Goal: Information Seeking & Learning: Learn about a topic

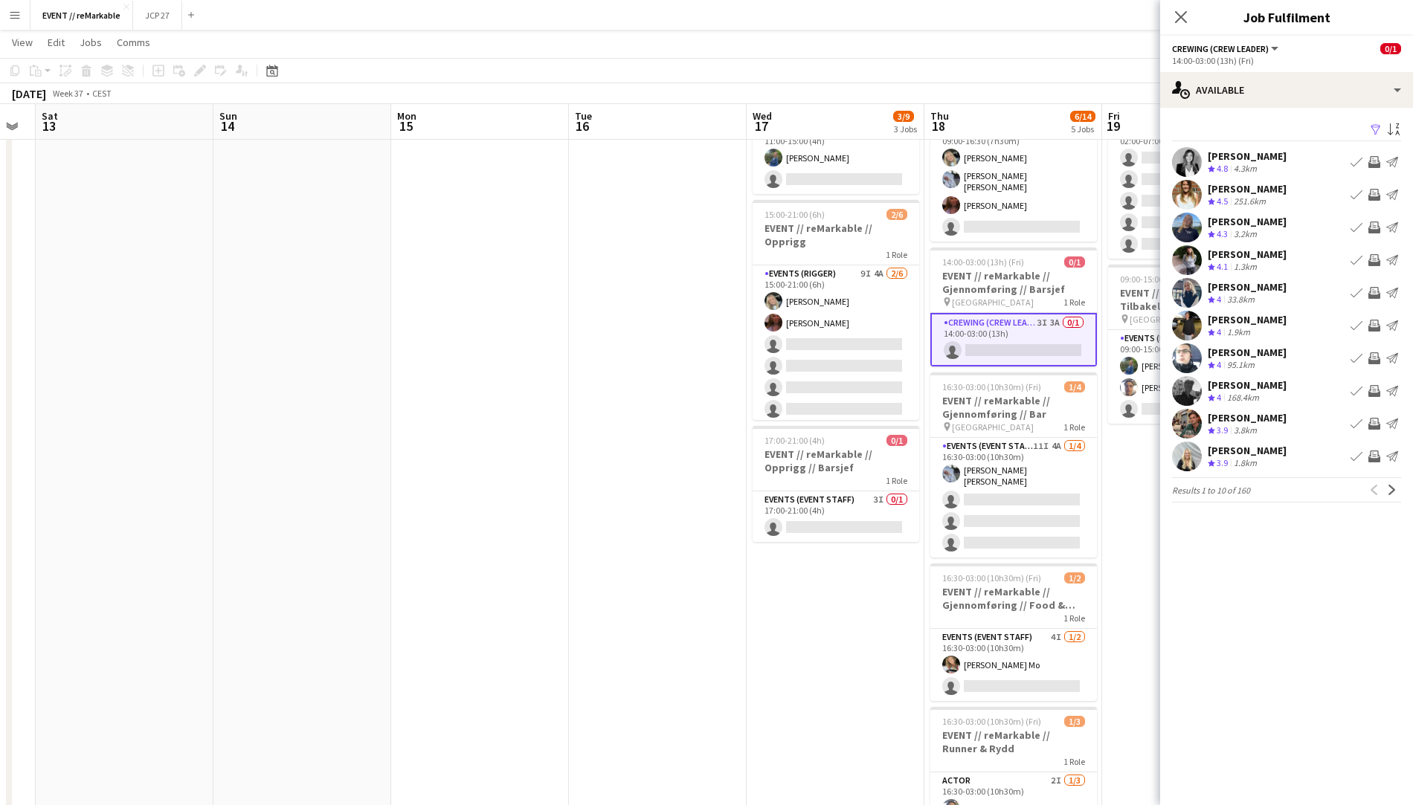
scroll to position [0, 498]
click at [1182, 13] on icon "Close pop-in" at bounding box center [1180, 17] width 14 height 14
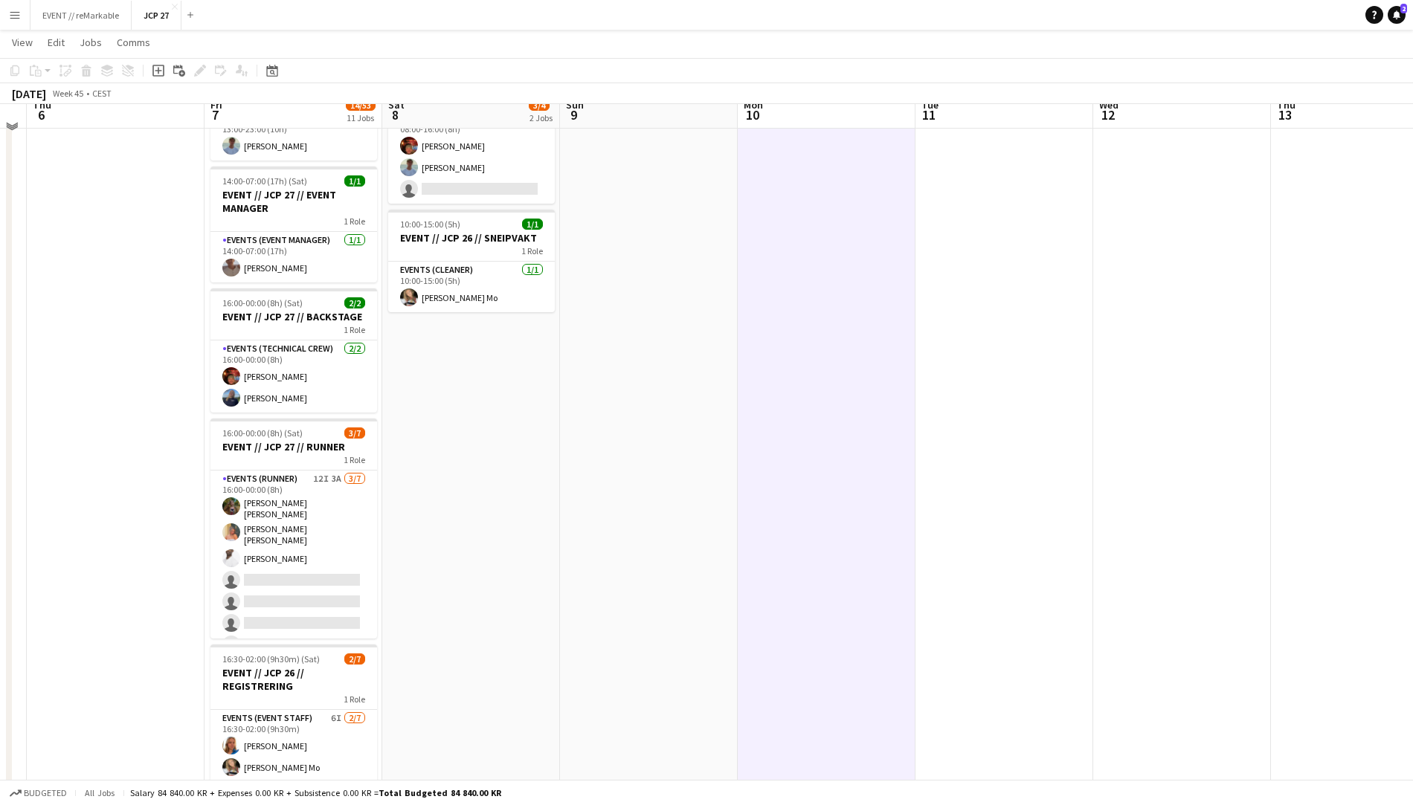
scroll to position [116, 0]
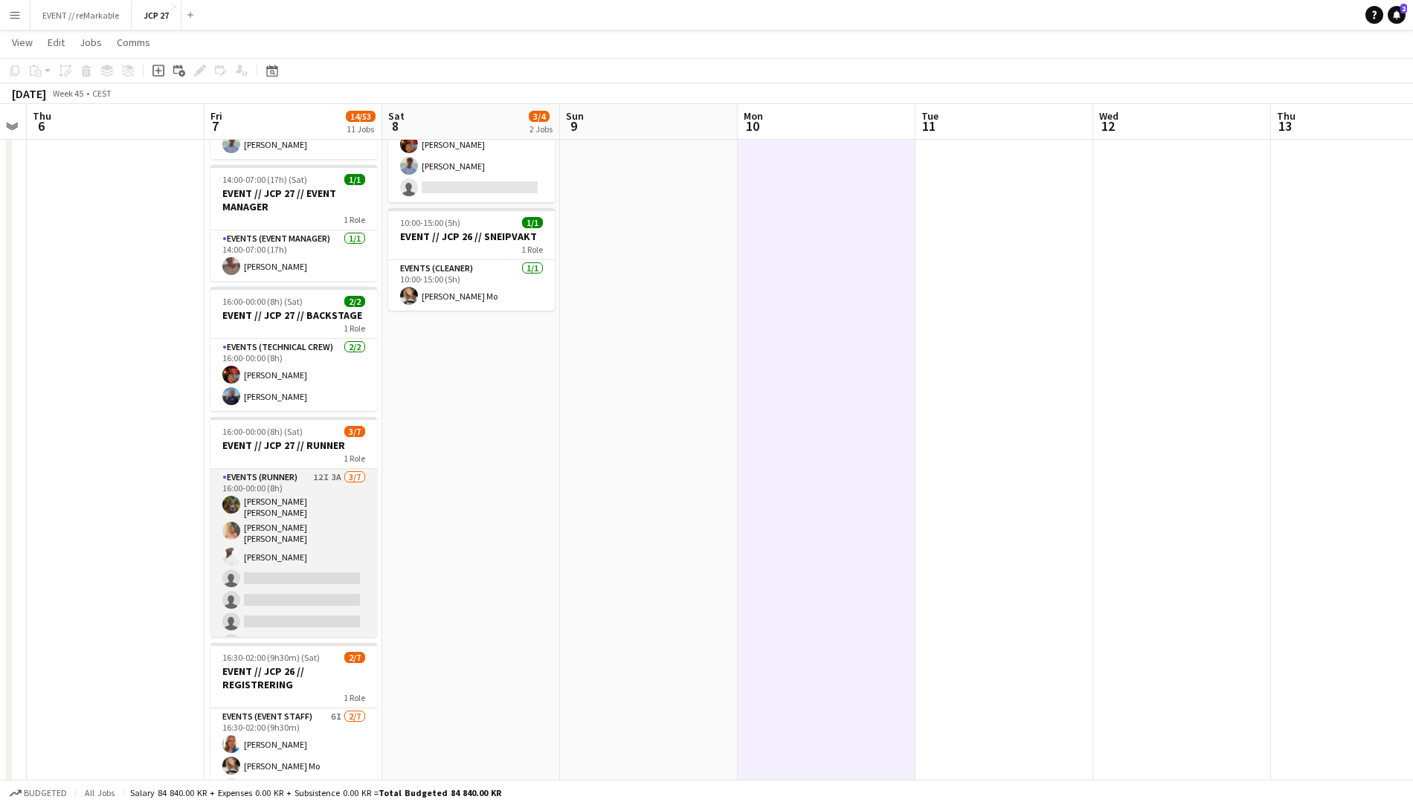
click at [269, 521] on app-card-role "Events (Runner) 12I 3A 3/7 16:00-00:00 (8h) Sarah Elise Getaz Hannah Ludivia Ro…" at bounding box center [293, 563] width 167 height 189
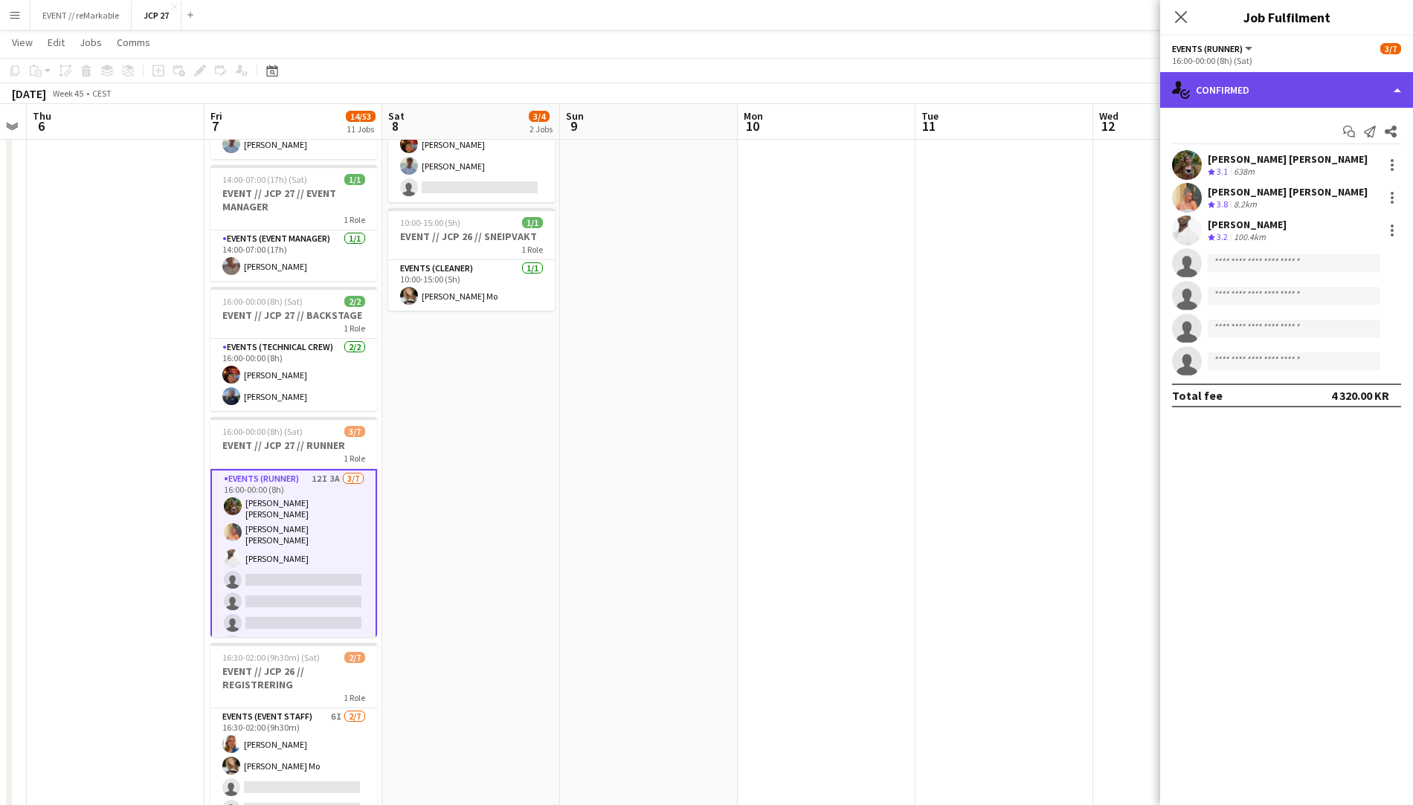
click at [1251, 89] on div "single-neutral-actions-check-2 Confirmed" at bounding box center [1286, 90] width 253 height 36
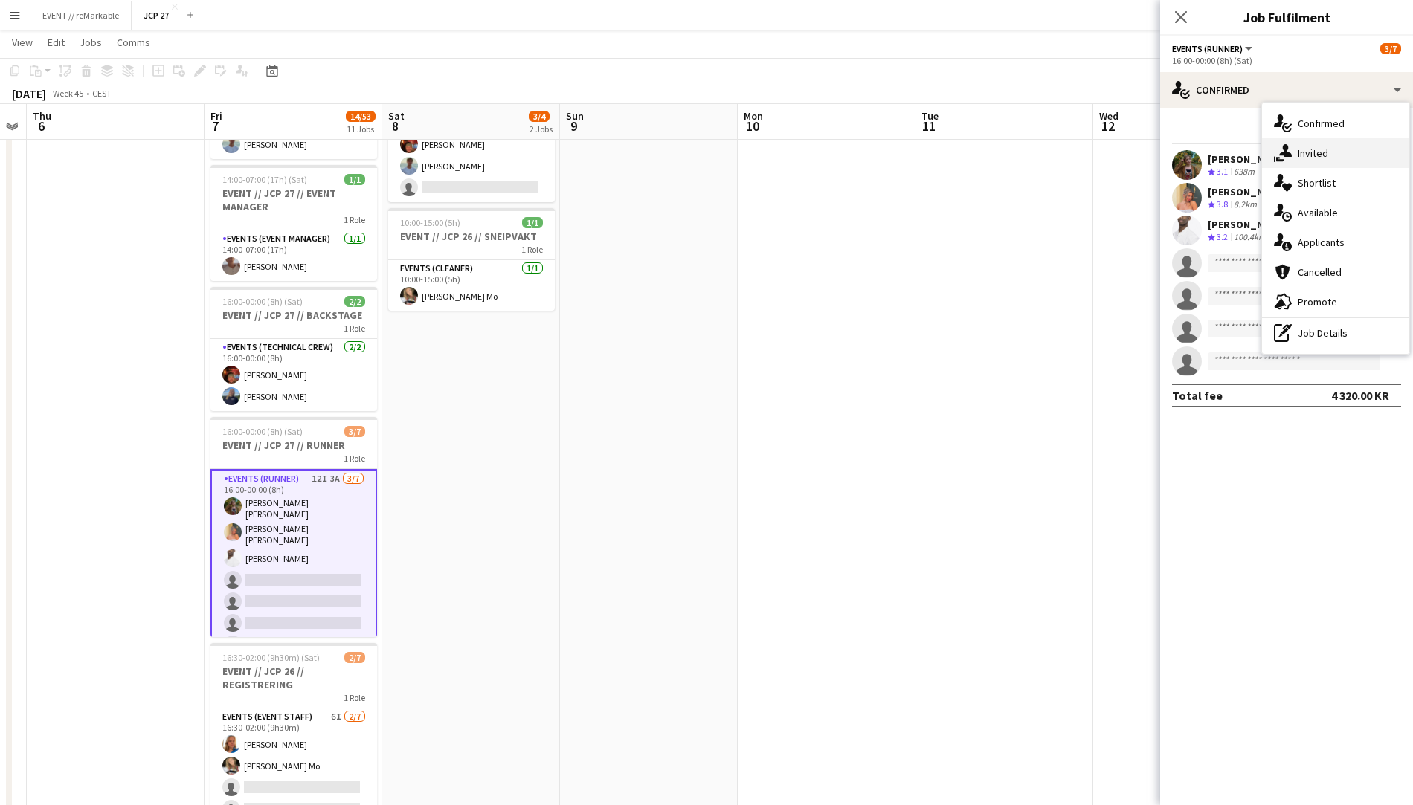
click at [1304, 164] on div "single-neutral-actions-share-1 Invited" at bounding box center [1335, 153] width 147 height 30
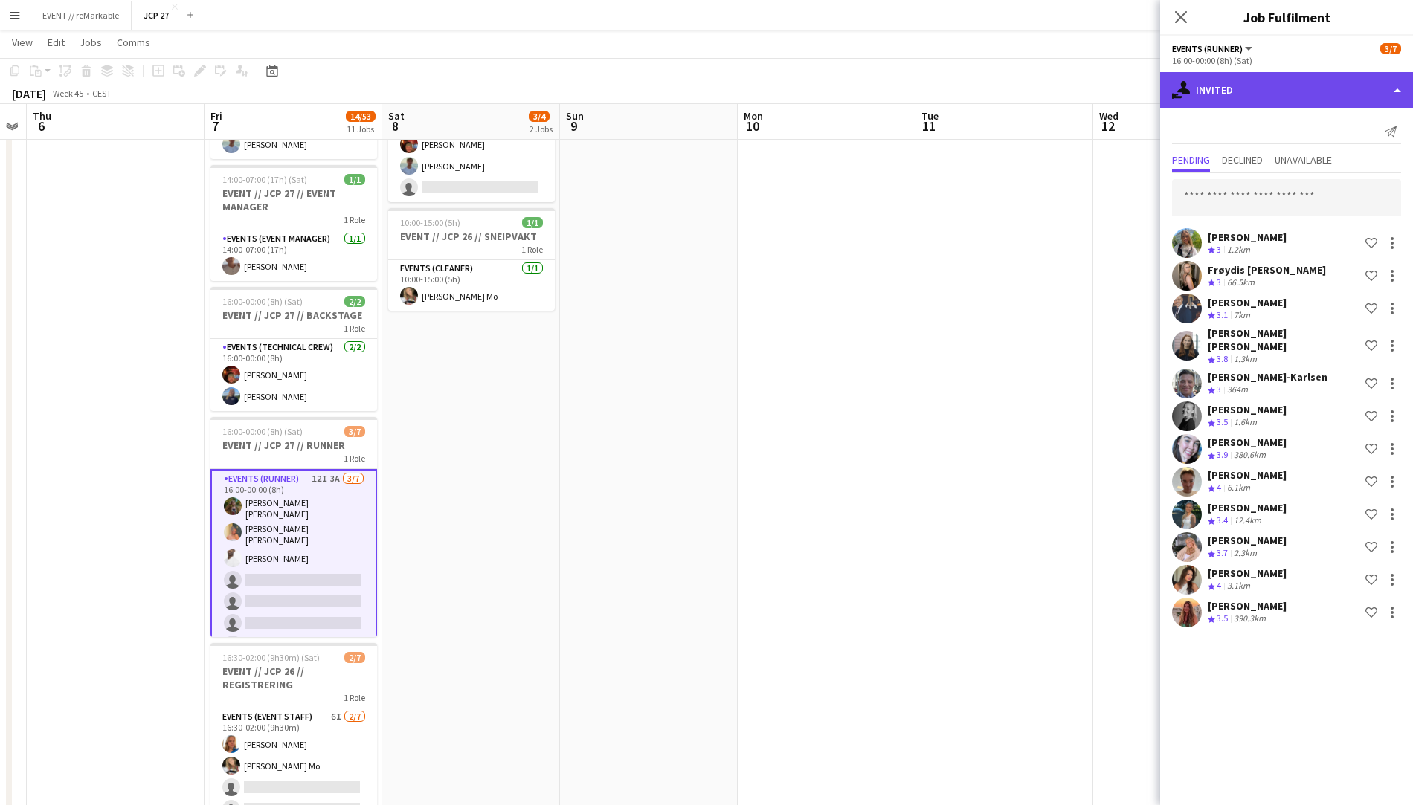
click at [1266, 96] on div "single-neutral-actions-share-1 Invited" at bounding box center [1286, 90] width 253 height 36
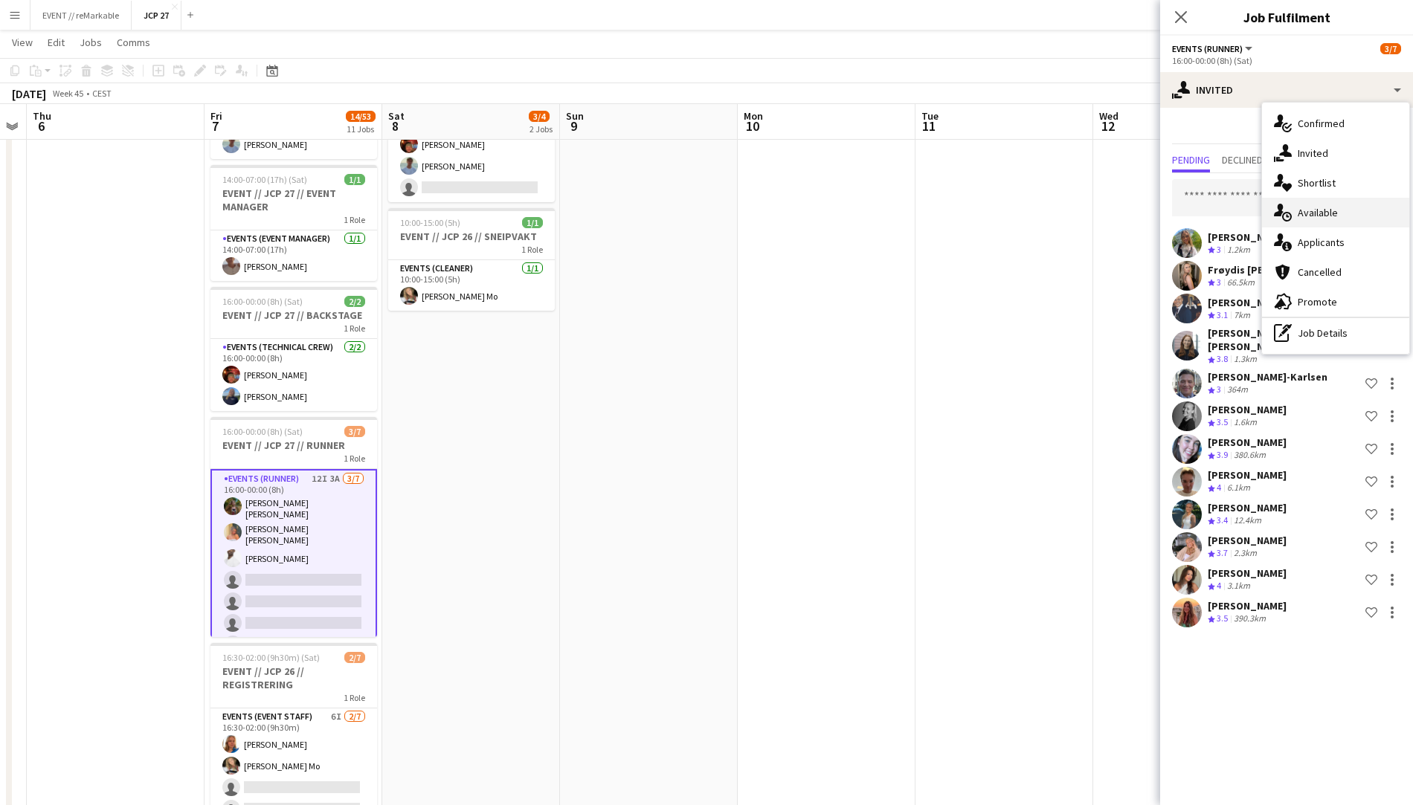
click at [1323, 209] on div "single-neutral-actions-upload Available" at bounding box center [1335, 213] width 147 height 30
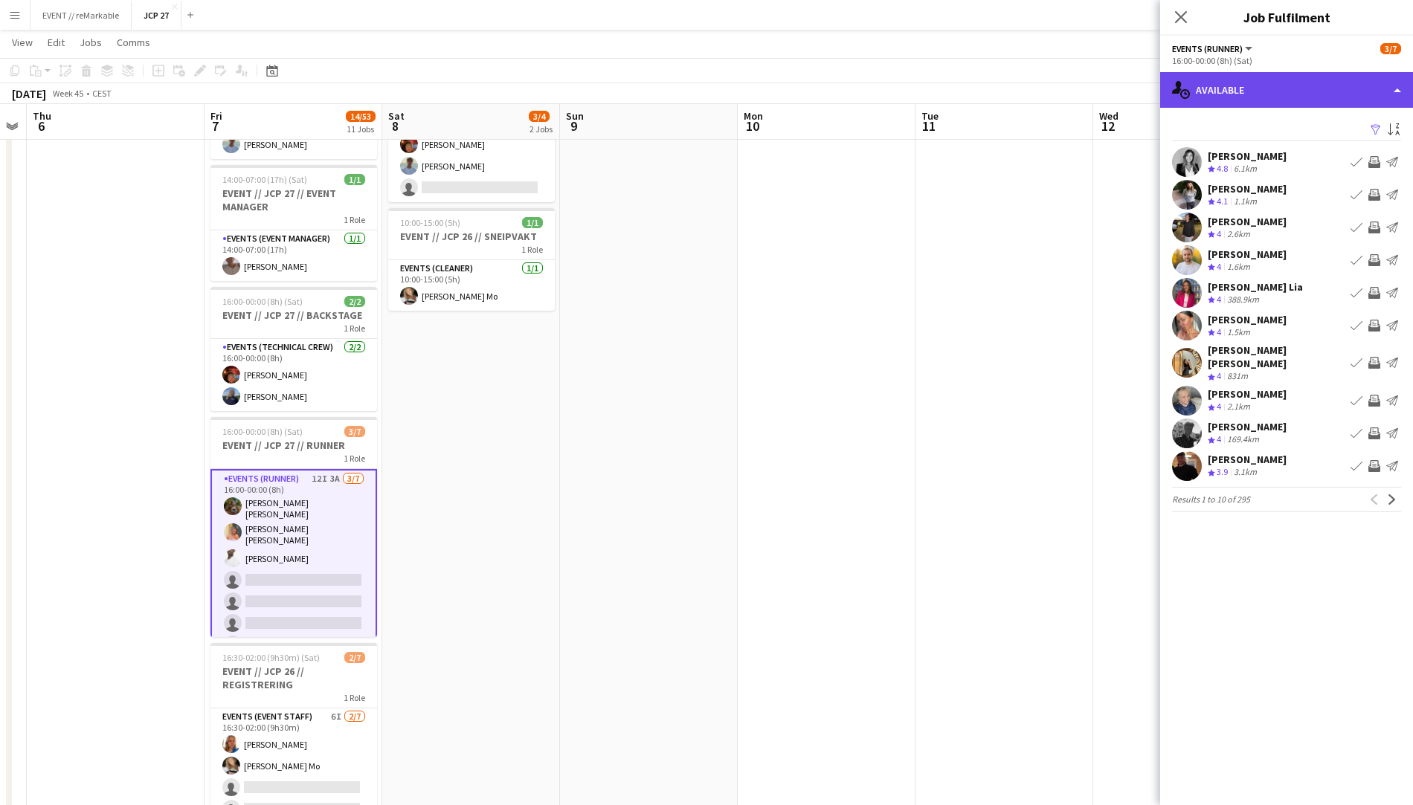
click at [1238, 91] on div "single-neutral-actions-upload Available" at bounding box center [1286, 90] width 253 height 36
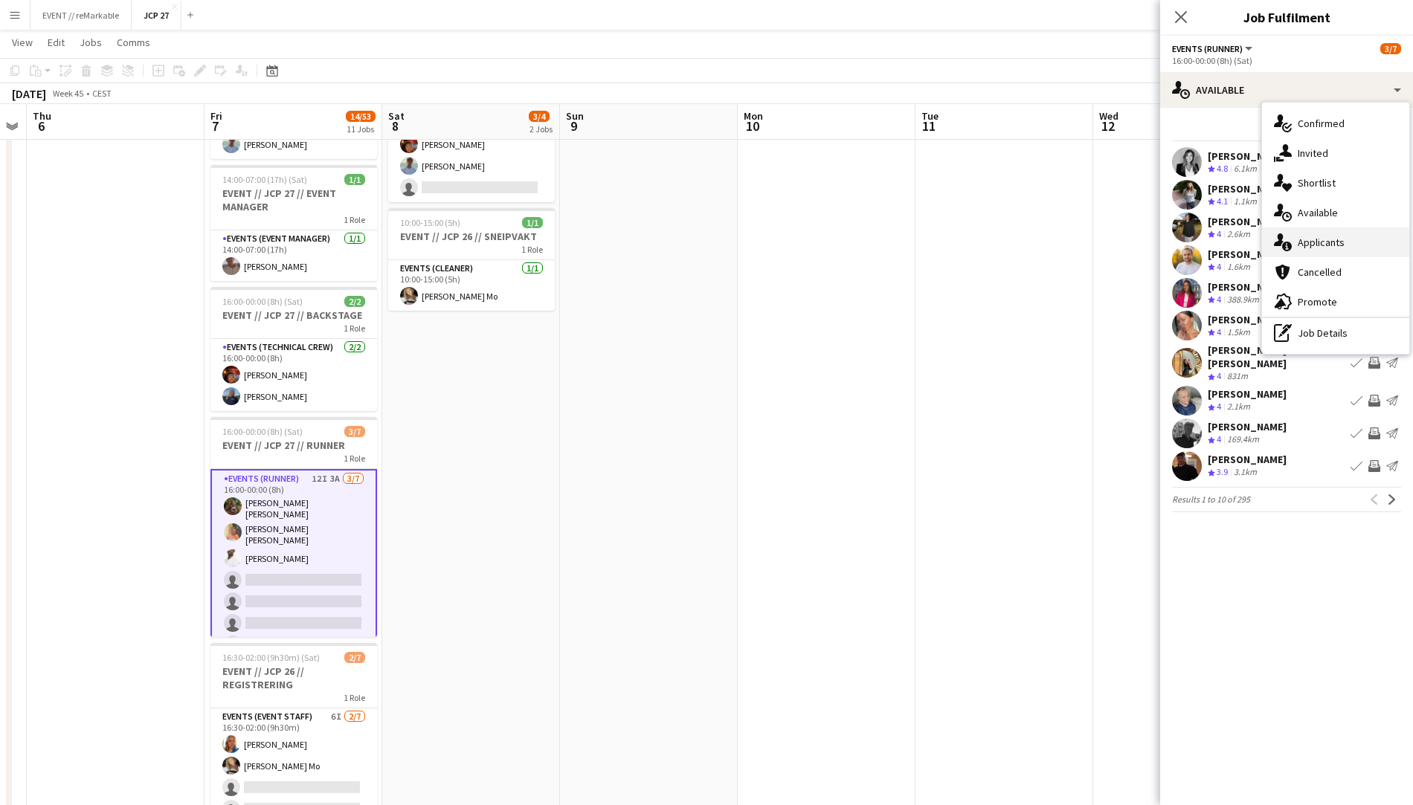
click at [1318, 242] on div "single-neutral-actions-information Applicants" at bounding box center [1335, 243] width 147 height 30
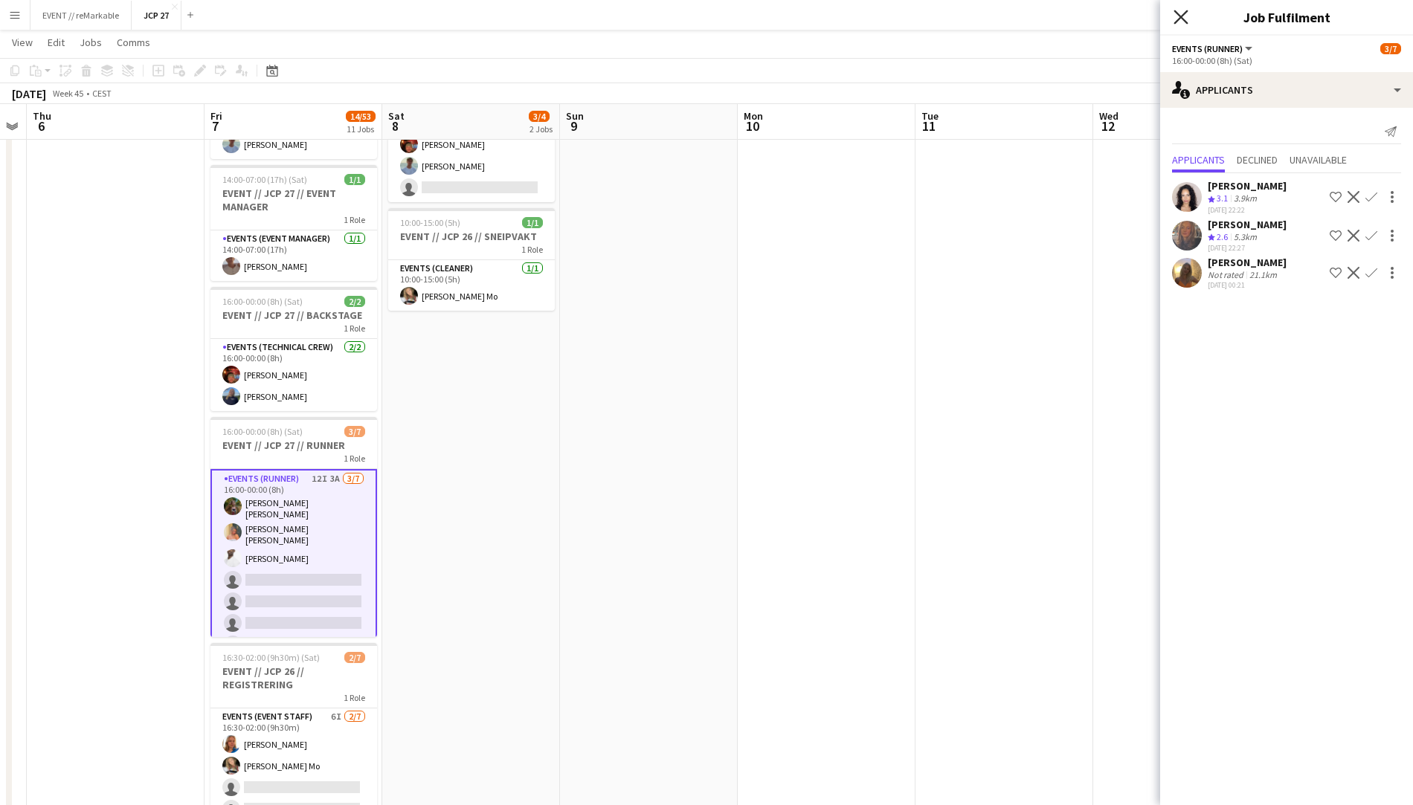
click at [1173, 15] on icon "Close pop-in" at bounding box center [1180, 17] width 14 height 14
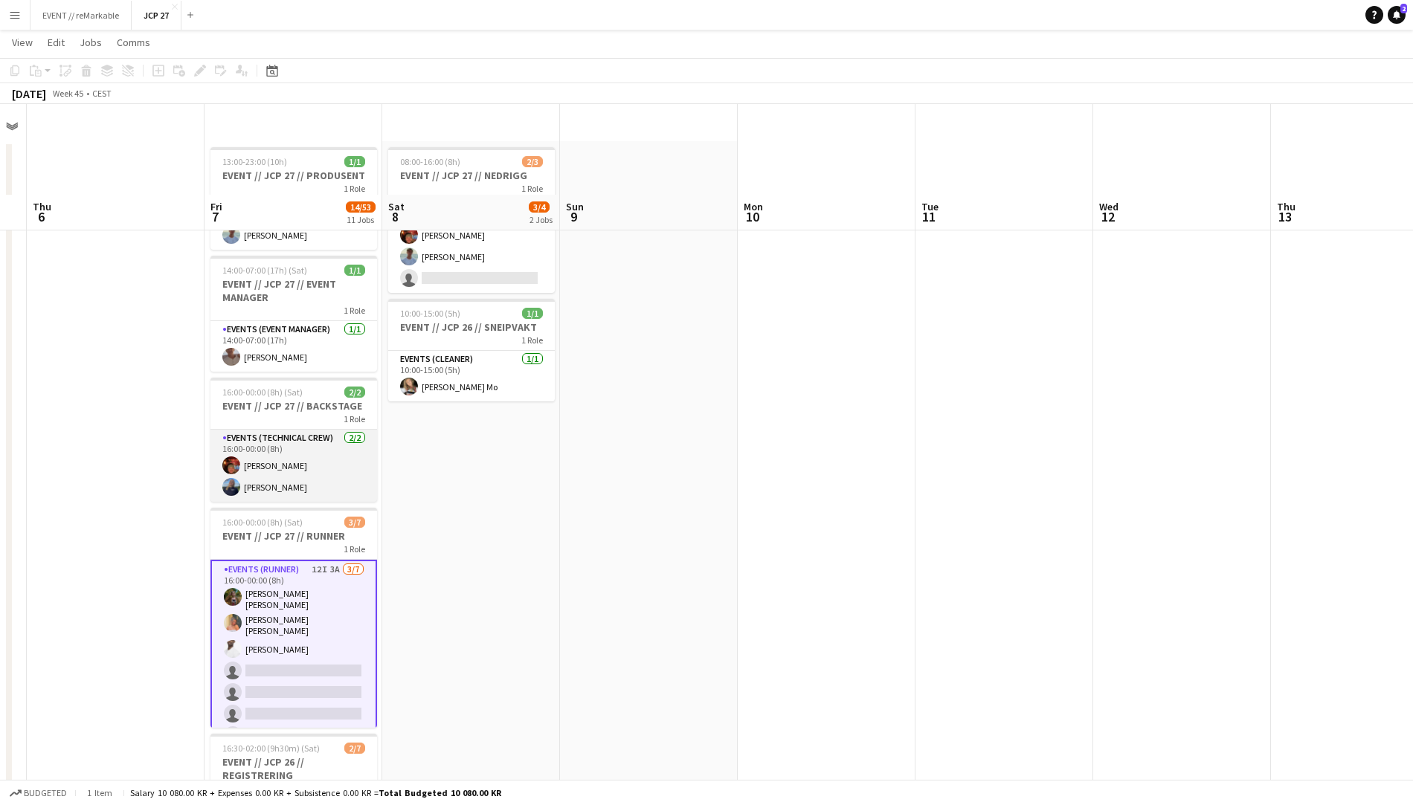
scroll to position [12, 0]
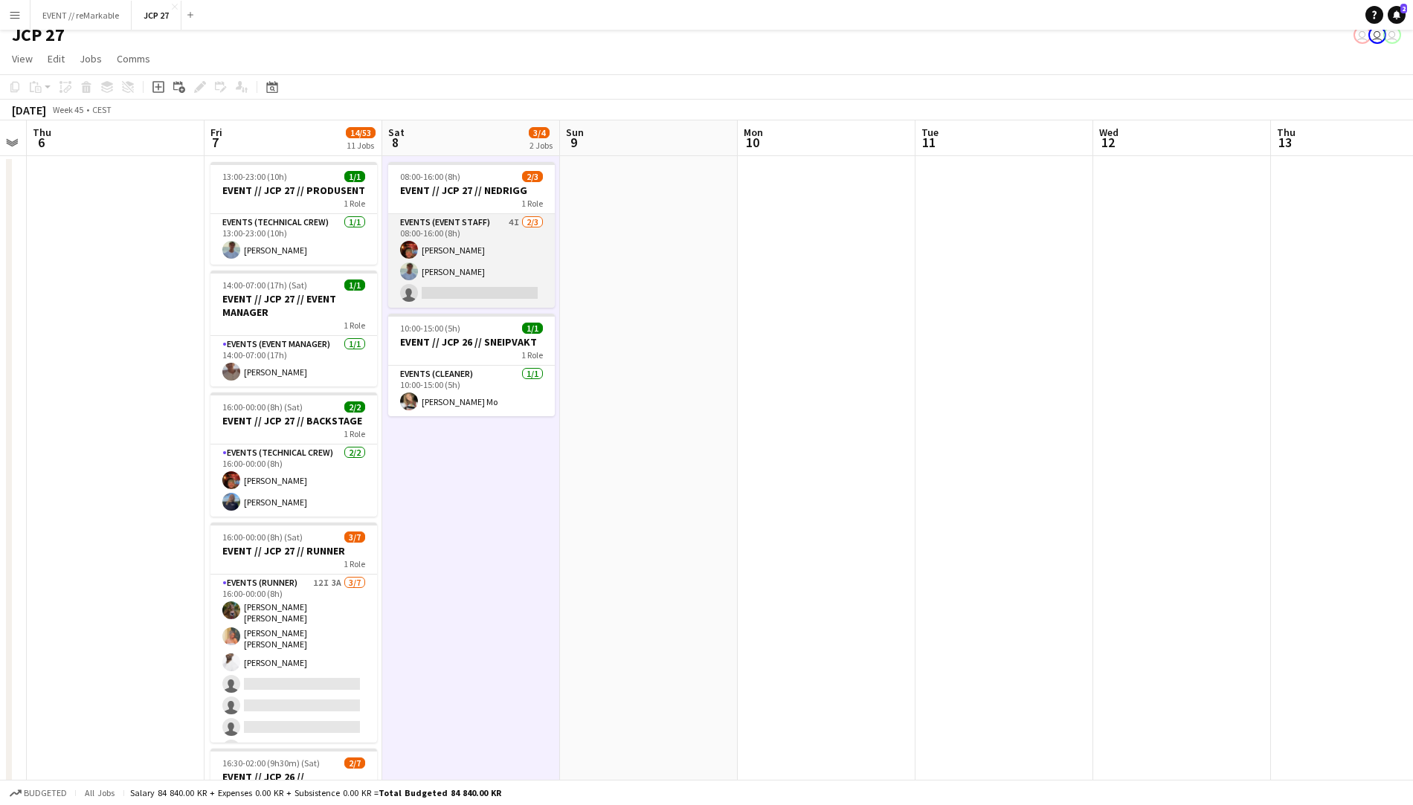
click at [425, 289] on app-card-role "Events (Event Staff) 4I 2/3 08:00-16:00 (8h) Benjamin Aven Fredrik Bronken Næss…" at bounding box center [471, 261] width 167 height 94
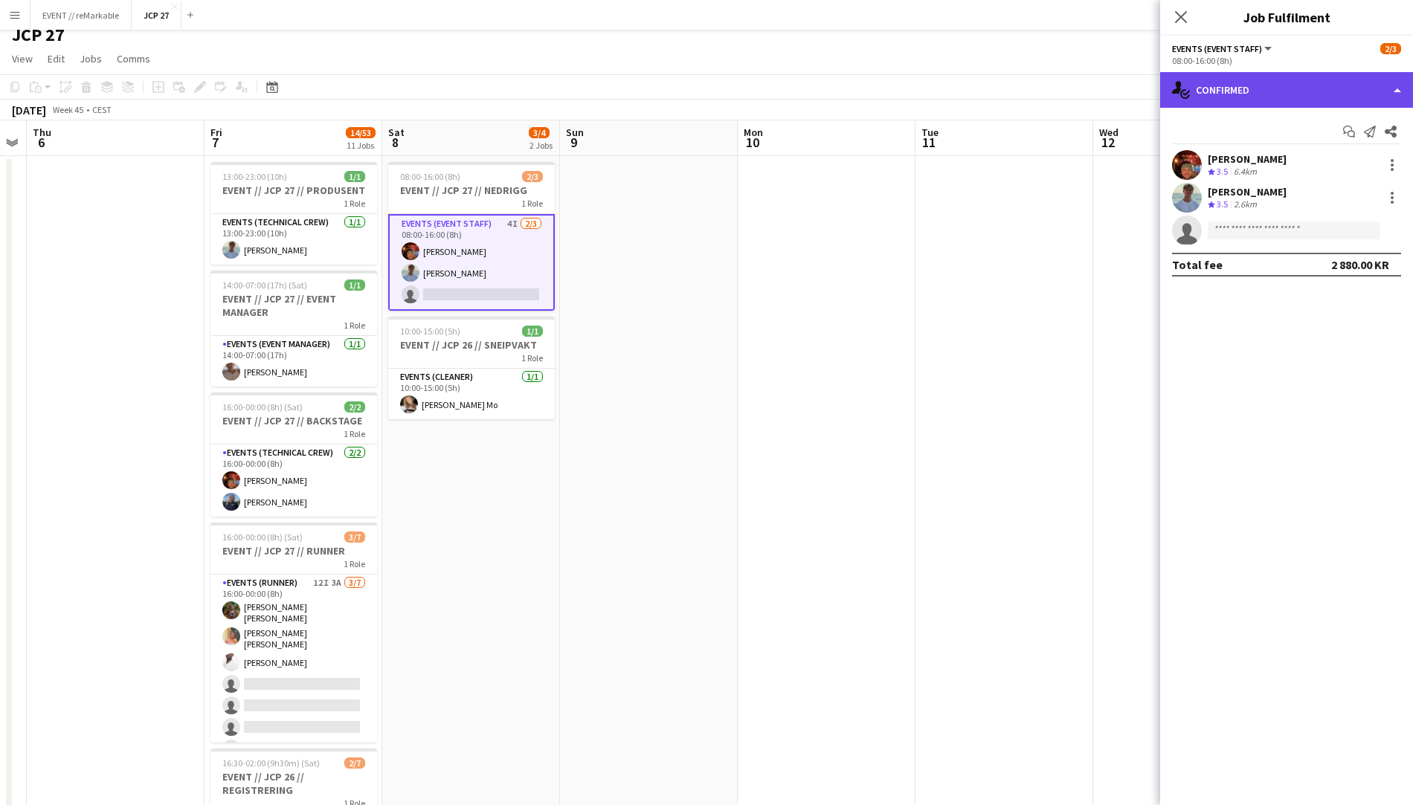
click at [1252, 100] on div "single-neutral-actions-check-2 Confirmed" at bounding box center [1286, 90] width 253 height 36
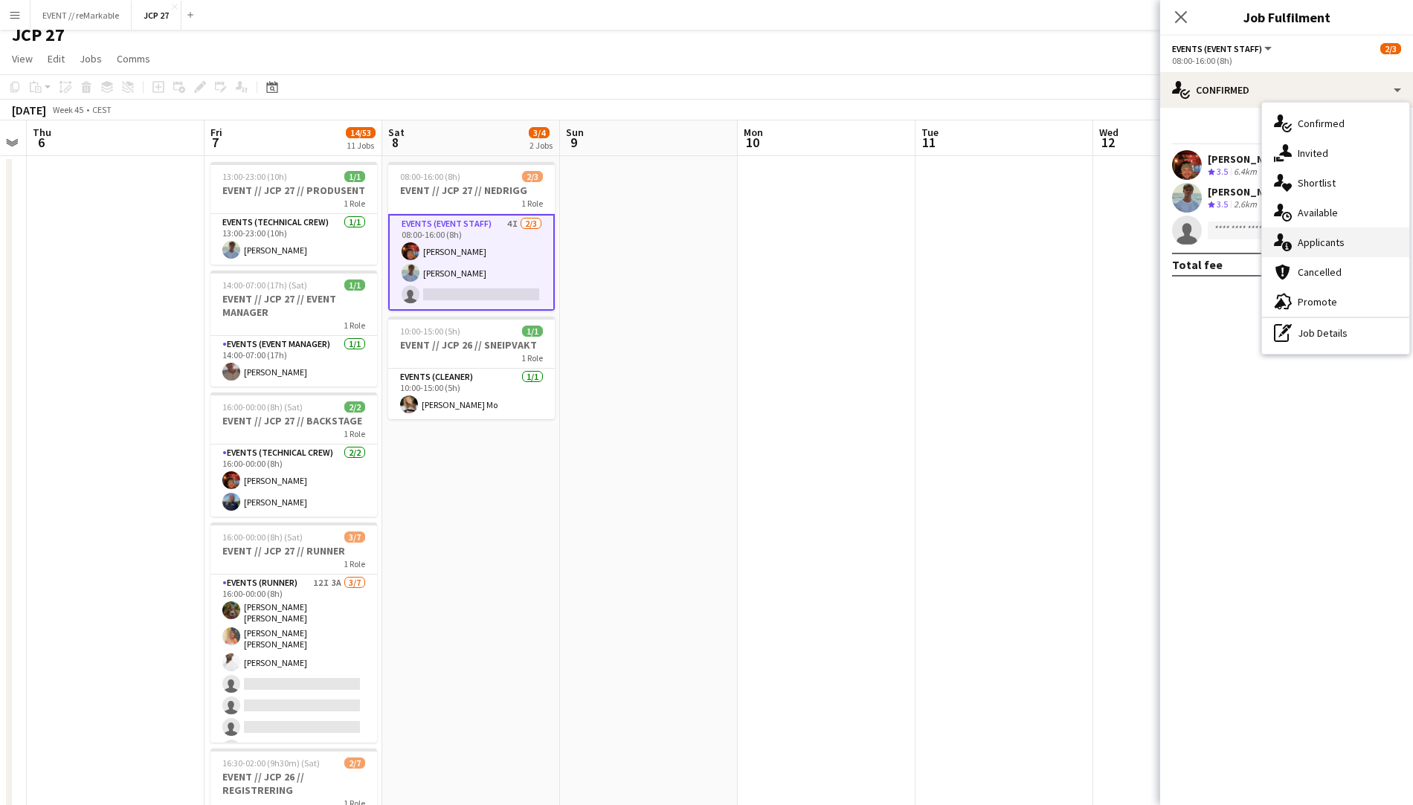
click at [1282, 247] on icon at bounding box center [1287, 247] width 10 height 10
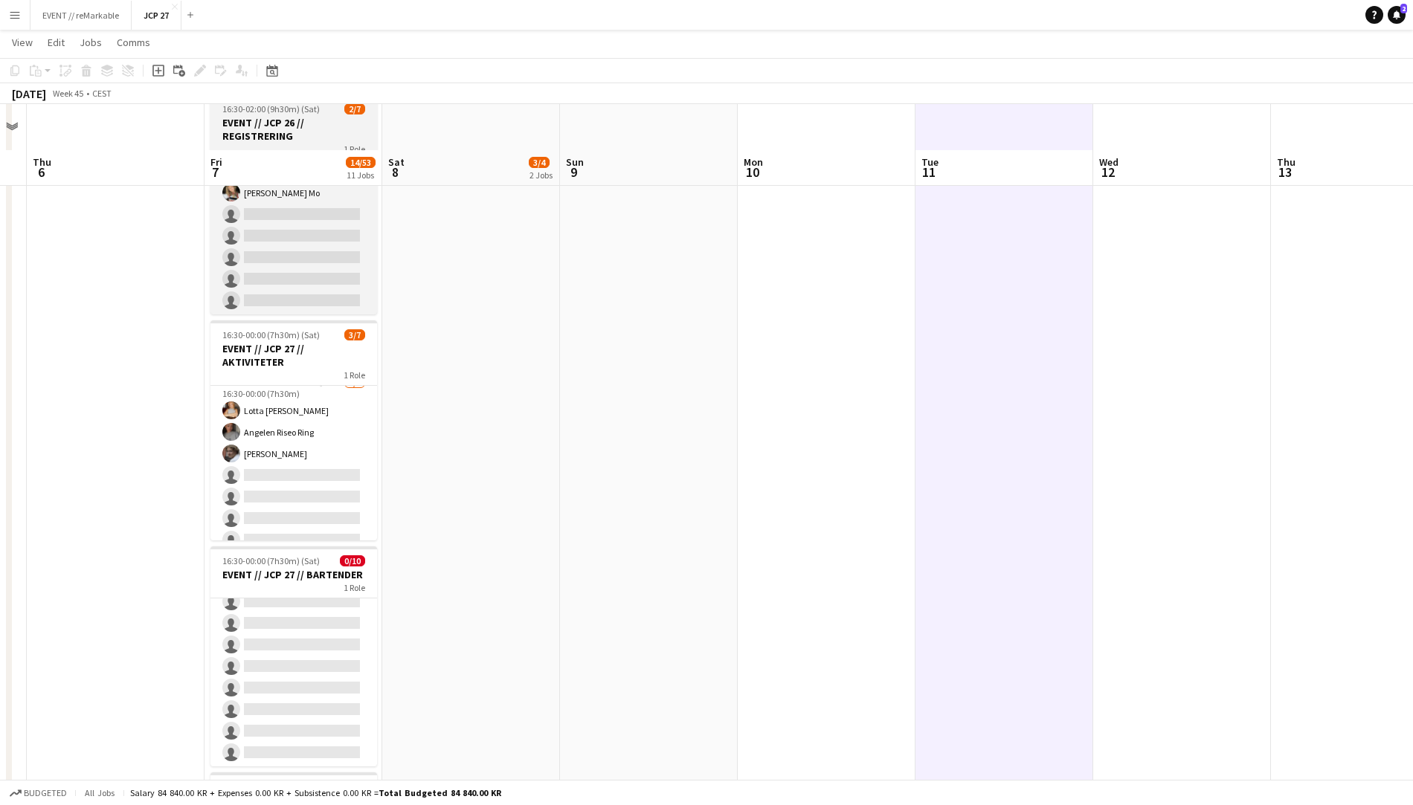
scroll to position [711, 0]
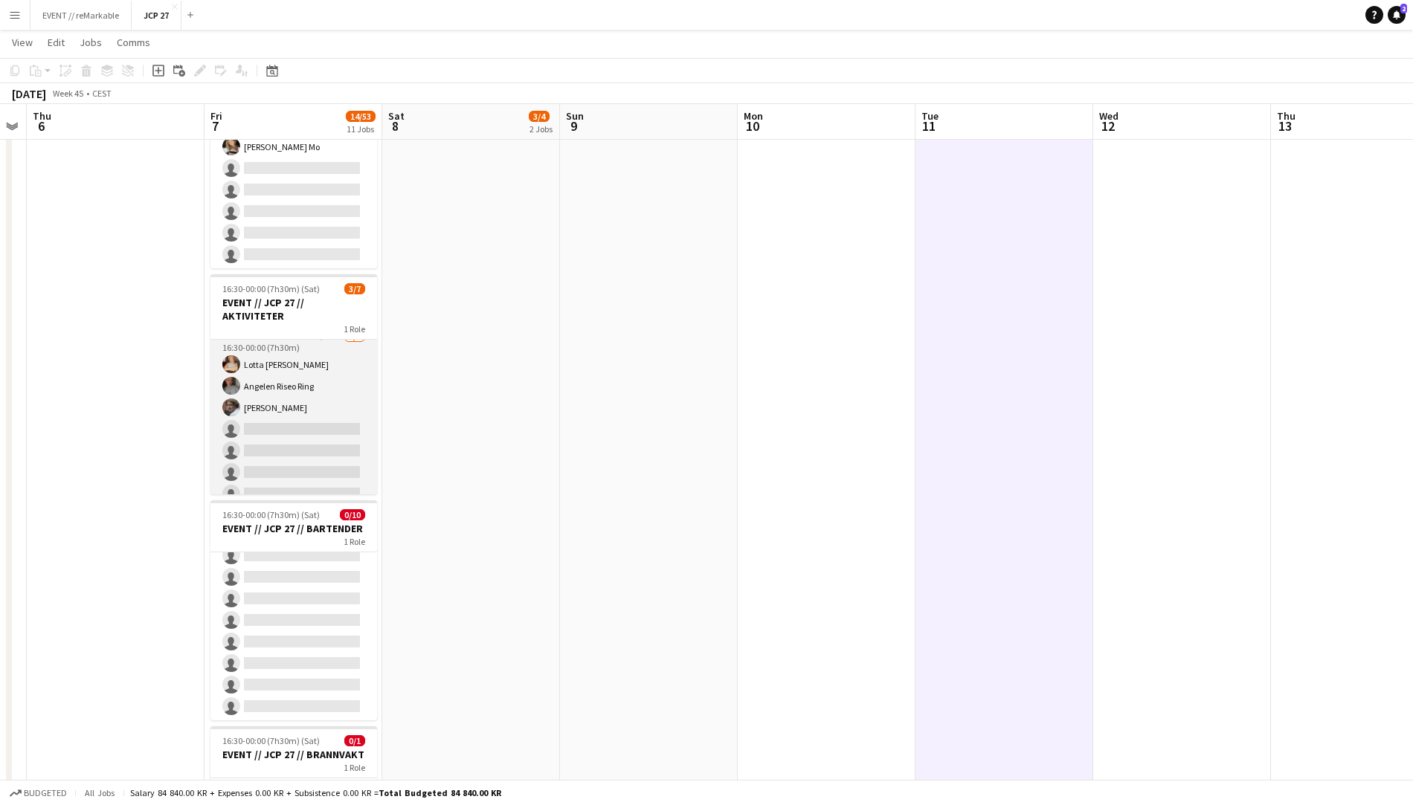
click at [316, 442] on app-card-role "Actor 8I 3A 3/7 16:30-00:00 (7h30m) Lotta Myhre Angelen Riseo Ring Jesper Roth …" at bounding box center [293, 419] width 167 height 180
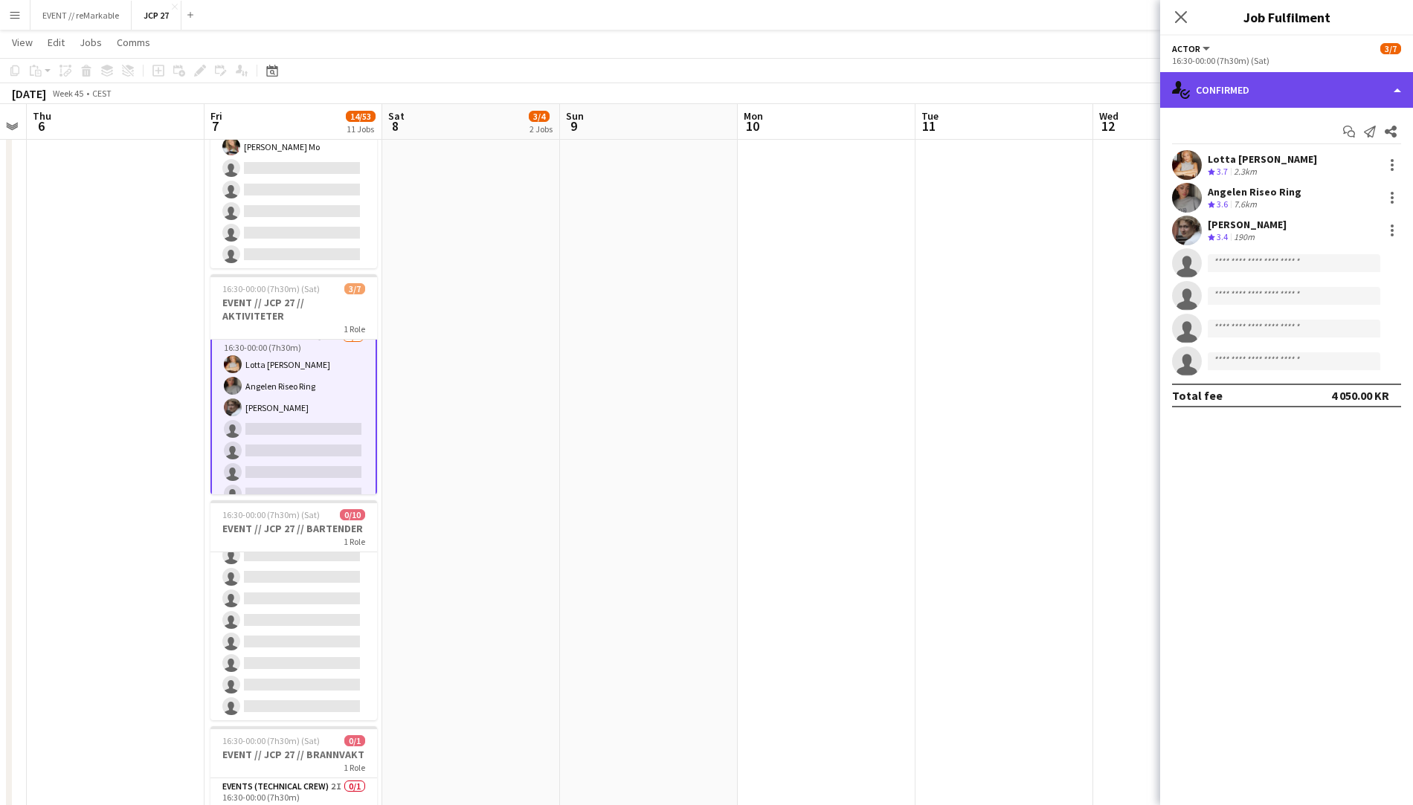
click at [1251, 84] on div "single-neutral-actions-check-2 Confirmed" at bounding box center [1286, 90] width 253 height 36
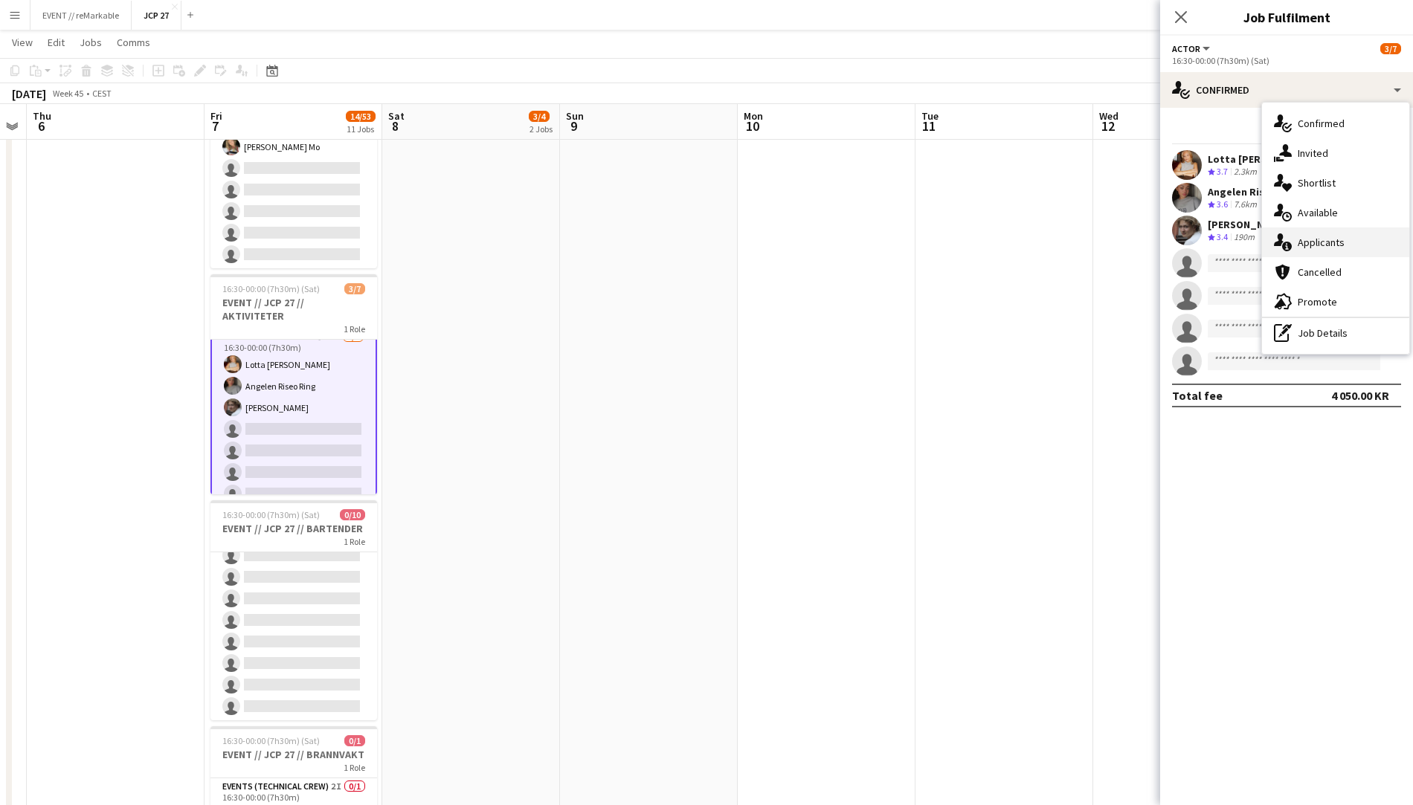
click at [1345, 240] on div "single-neutral-actions-information Applicants" at bounding box center [1335, 243] width 147 height 30
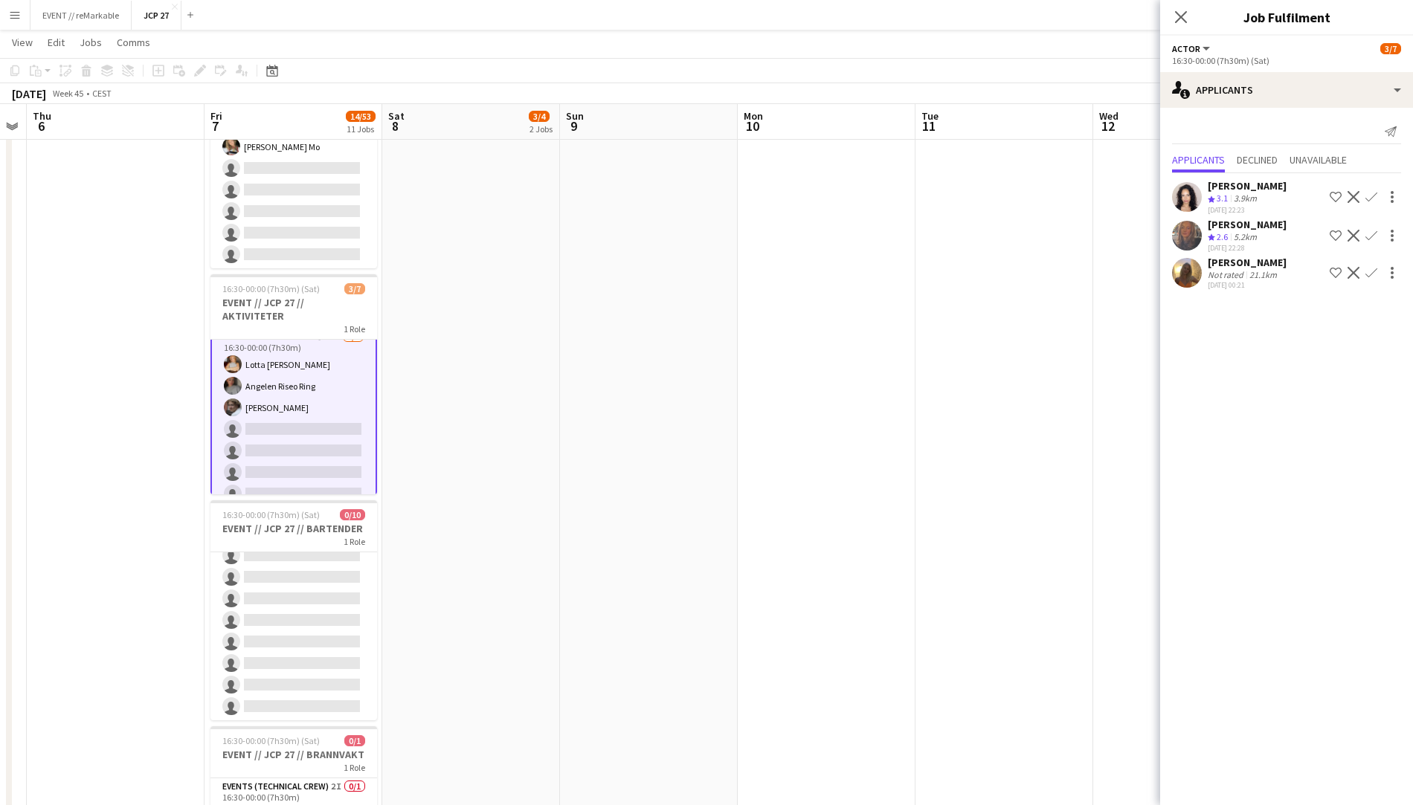
click at [1088, 376] on app-date-cell at bounding box center [1004, 489] width 178 height 2067
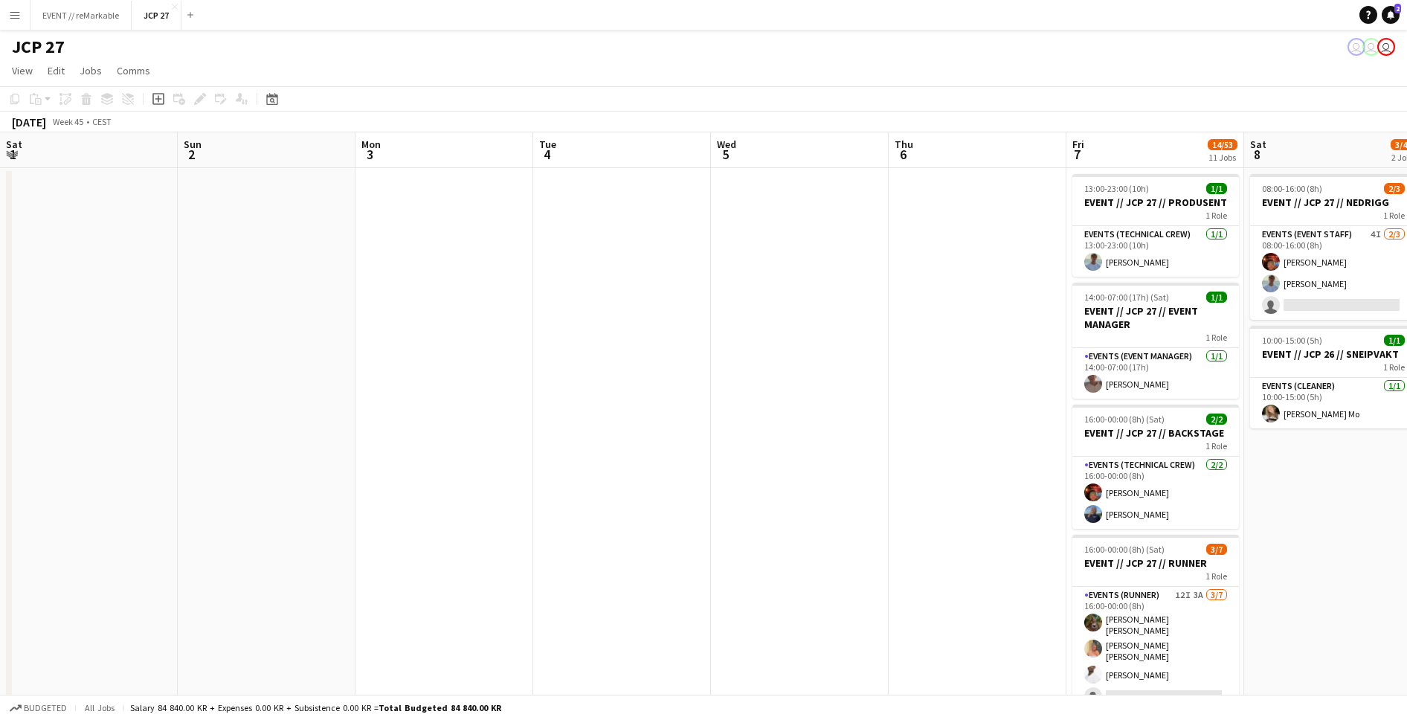
scroll to position [0, 432]
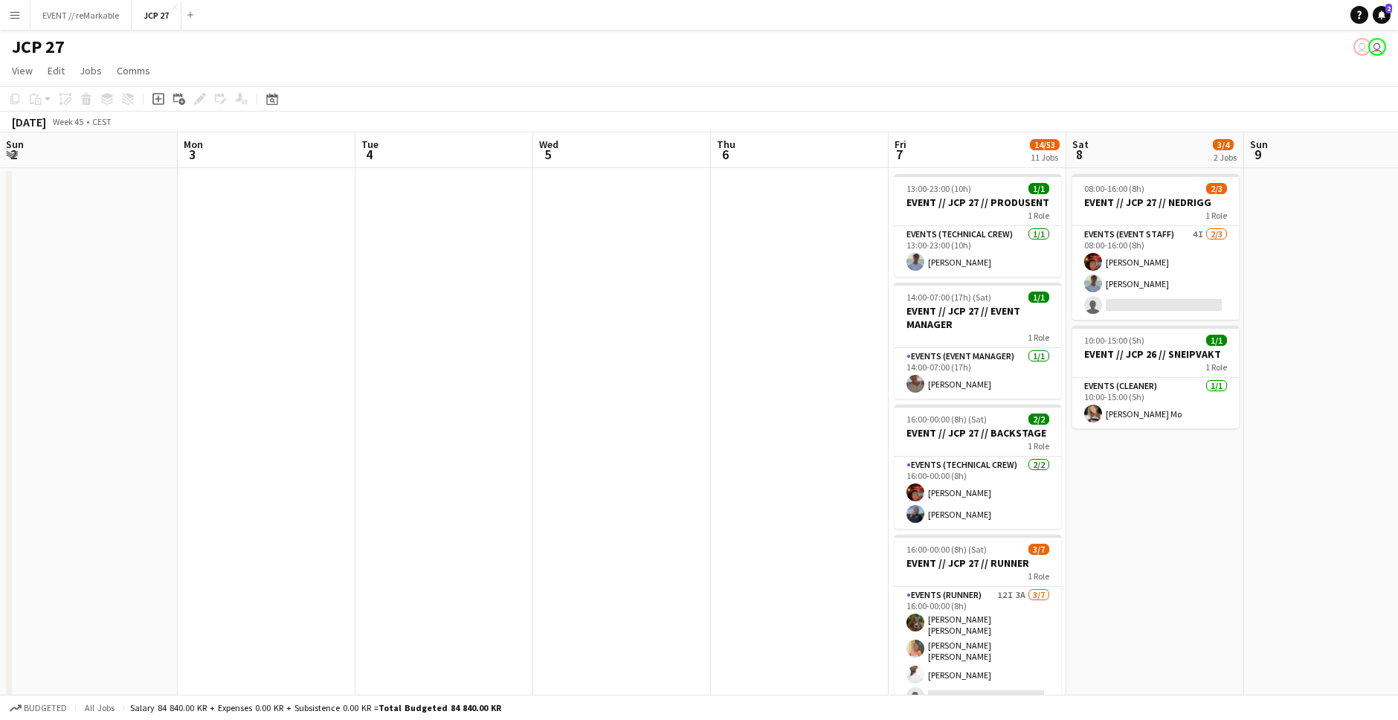
scroll to position [0, 495]
